Goal: Task Accomplishment & Management: Use online tool/utility

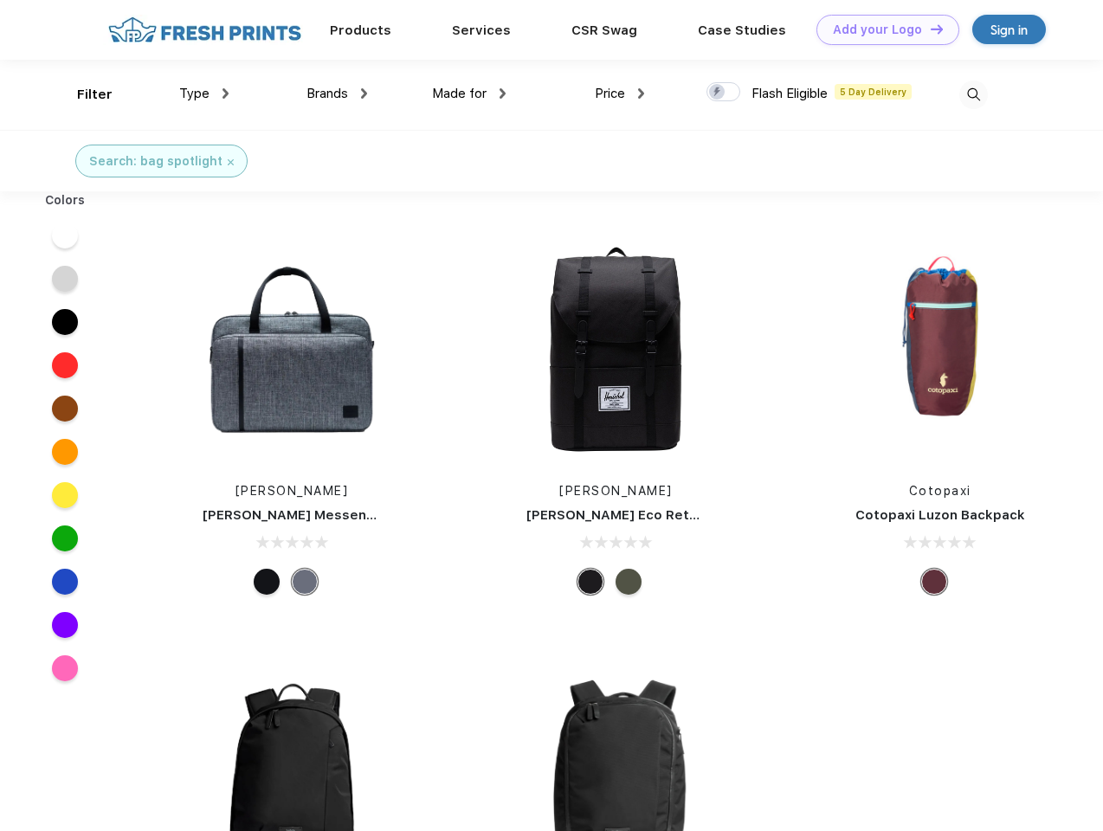
click at [882, 29] on link "Add your Logo Design Tool" at bounding box center [888, 30] width 143 height 30
click at [0, 0] on div "Design Tool" at bounding box center [0, 0] width 0 height 0
click at [929, 29] on link "Add your Logo Design Tool" at bounding box center [888, 30] width 143 height 30
click at [83, 94] on div "Filter" at bounding box center [95, 95] width 36 height 20
click at [204, 94] on span "Type" at bounding box center [194, 94] width 30 height 16
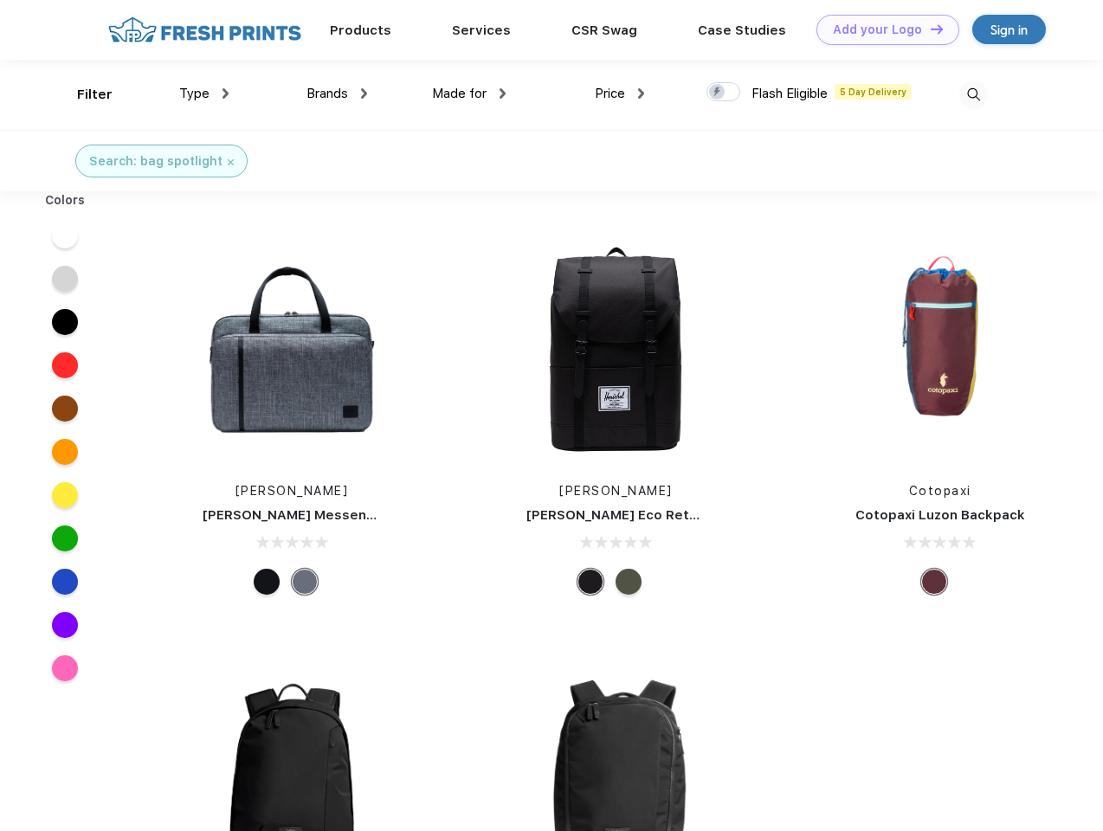
click at [337, 94] on span "Brands" at bounding box center [328, 94] width 42 height 16
click at [469, 94] on span "Made for" at bounding box center [459, 94] width 55 height 16
click at [620, 94] on span "Price" at bounding box center [610, 94] width 30 height 16
click at [724, 93] on div at bounding box center [724, 91] width 34 height 19
click at [718, 93] on input "checkbox" at bounding box center [712, 86] width 11 height 11
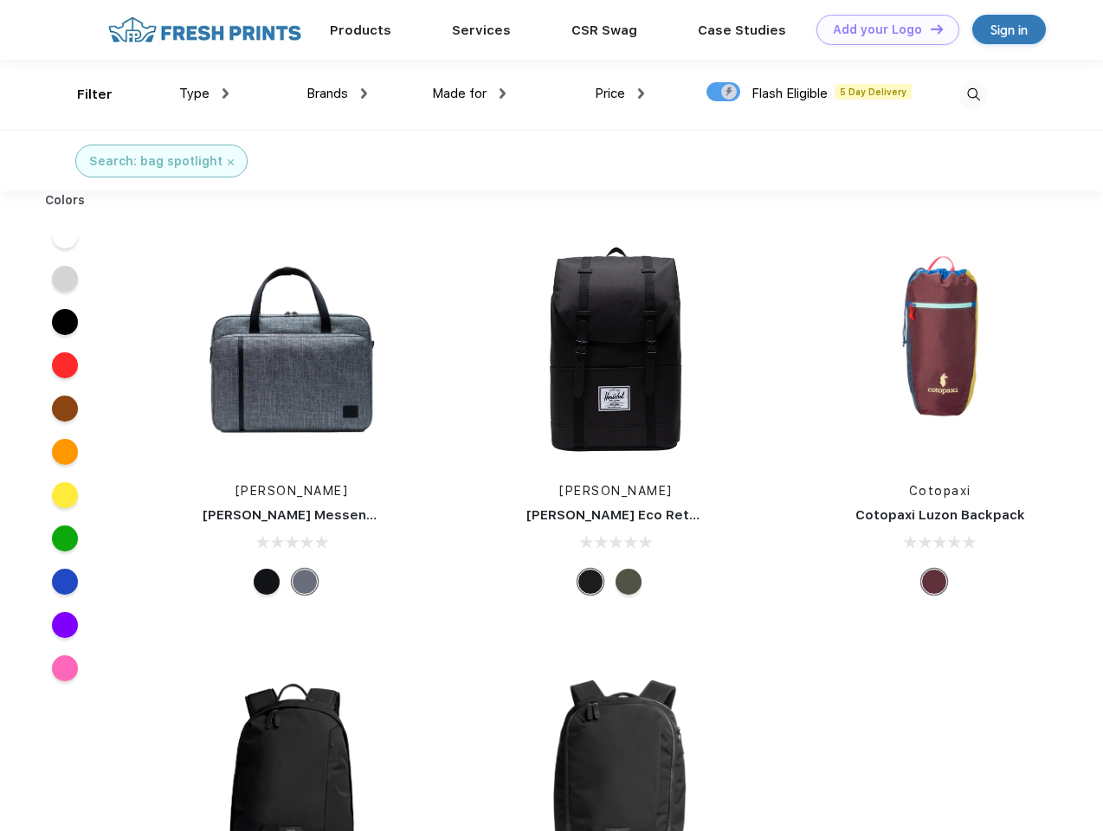
click at [973, 94] on img at bounding box center [973, 95] width 29 height 29
